Goal: Check status

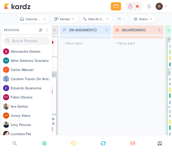
drag, startPoint x: 82, startPoint y: 123, endPoint x: 100, endPoint y: 113, distance: 20.2
click at [93, 117] on div "EM ANDAMENTO 0 Mover Para Esquerda Mover Para Direita [GEOGRAPHIC_DATA] O títul…" at bounding box center [85, 80] width 51 height 110
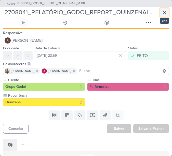
click at [164, 14] on icon at bounding box center [164, 12] width 6 height 6
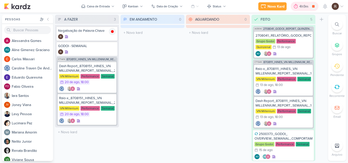
click at [172, 5] on div "4h9m" at bounding box center [305, 6] width 10 height 5
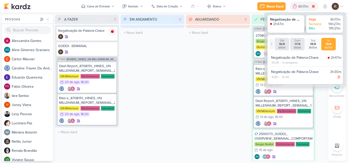
click at [172, 46] on div at bounding box center [272, 44] width 4 height 10
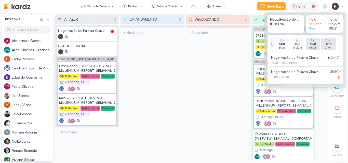
click at [172, 46] on div at bounding box center [272, 44] width 4 height 10
click at [172, 60] on div "AGUARDANDO 0 Mover Para Esquerda Mover Para Direita [GEOGRAPHIC_DATA] O título …" at bounding box center [218, 88] width 64 height 147
